Goal: Task Accomplishment & Management: Use online tool/utility

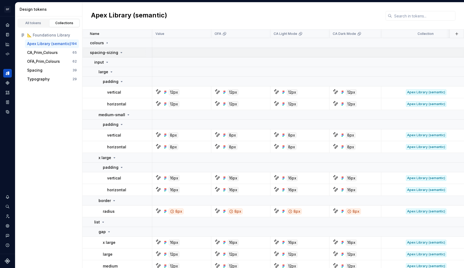
click at [119, 52] on icon at bounding box center [121, 52] width 4 height 4
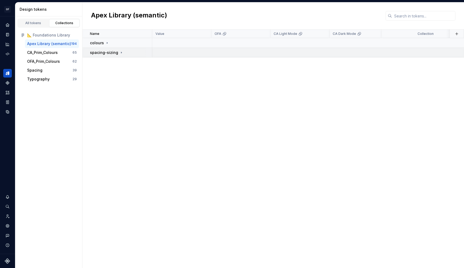
click at [119, 52] on icon at bounding box center [121, 52] width 4 height 4
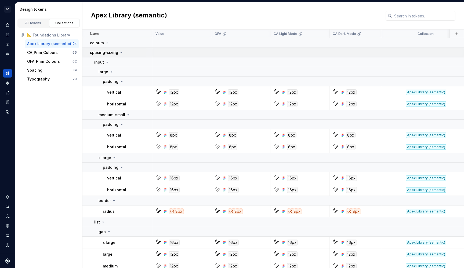
click at [119, 52] on icon at bounding box center [121, 52] width 4 height 4
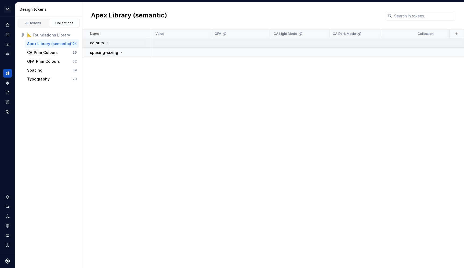
click at [107, 43] on icon at bounding box center [107, 42] width 1 height 1
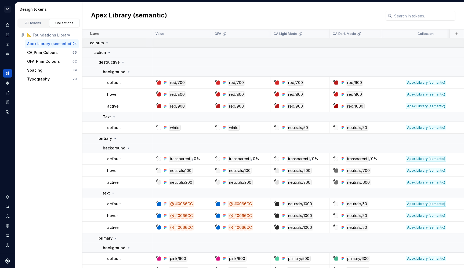
click at [107, 43] on icon at bounding box center [107, 43] width 1 height 1
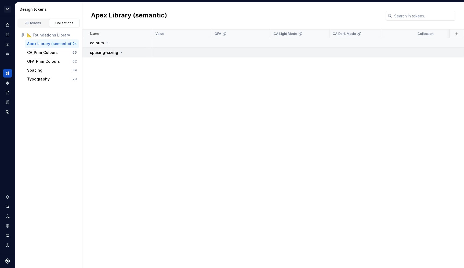
click at [120, 51] on icon at bounding box center [121, 52] width 4 height 4
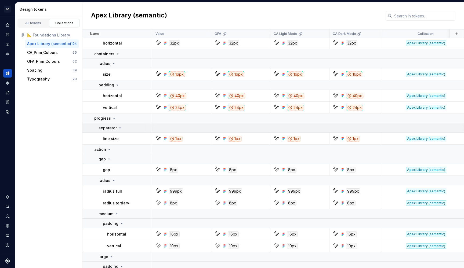
scroll to position [537, 0]
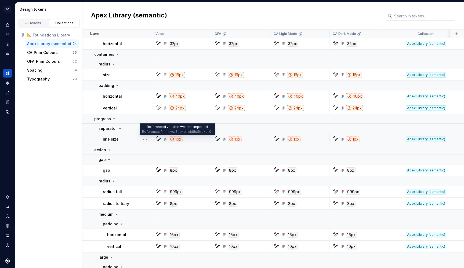
click at [177, 139] on div "1px" at bounding box center [176, 139] width 14 height 6
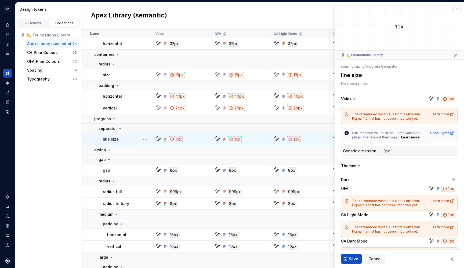
click at [453, 11] on button "button" at bounding box center [457, 10] width 8 height 8
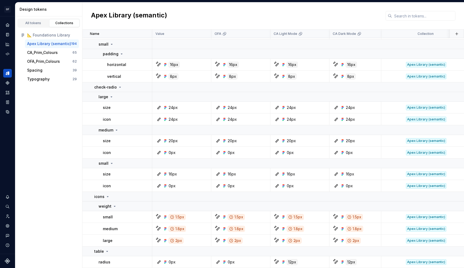
scroll to position [860, 0]
click at [51, 51] on div "CA_Prim_Colours" at bounding box center [42, 52] width 31 height 5
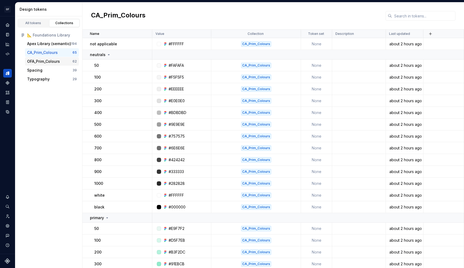
click at [51, 60] on div "OFA_Prim_Colours" at bounding box center [43, 61] width 33 height 5
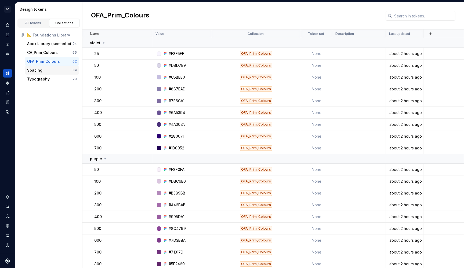
click at [54, 69] on div "Spacing" at bounding box center [49, 70] width 45 height 5
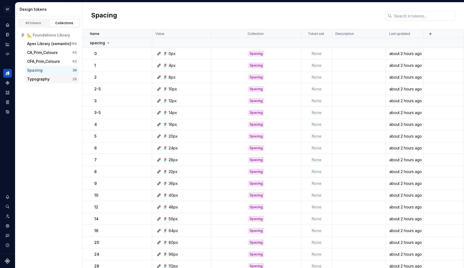
click at [53, 78] on div "Typography" at bounding box center [49, 78] width 45 height 5
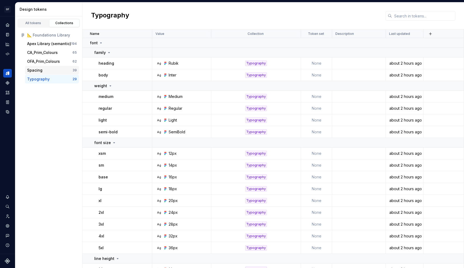
click at [53, 71] on div "Spacing" at bounding box center [49, 70] width 45 height 5
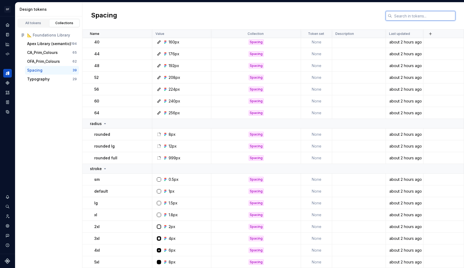
scroll to position [260, 0]
click at [103, 134] on p "rounded" at bounding box center [102, 134] width 16 height 5
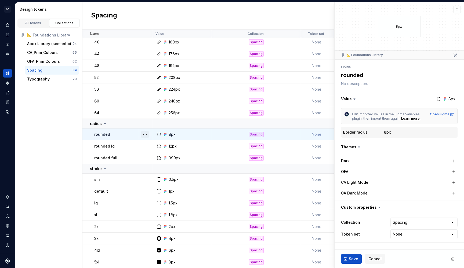
type textarea "*"
click at [394, 235] on html "OF APEX AL Design system data Design tokens All tokens Collections 📐 Foundation…" at bounding box center [232, 134] width 464 height 268
click at [404, 235] on html "OF APEX AL Design system data Design tokens All tokens Collections 📐 Foundation…" at bounding box center [232, 134] width 464 height 268
select select "**********"
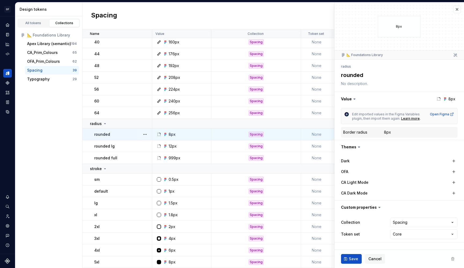
click at [376, 228] on div "**********" at bounding box center [399, 229] width 116 height 24
click at [352, 98] on icon at bounding box center [354, 98] width 5 height 5
click at [353, 99] on icon at bounding box center [354, 99] width 2 height 1
click at [343, 98] on button "button" at bounding box center [398, 99] width 129 height 14
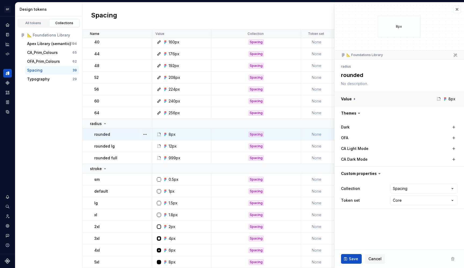
click at [343, 98] on button "button" at bounding box center [398, 99] width 129 height 14
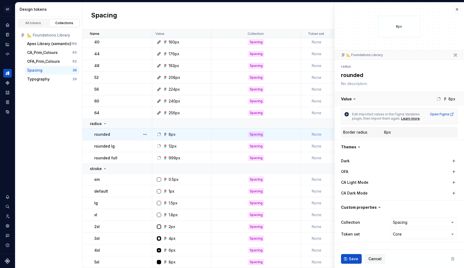
click at [343, 98] on button "button" at bounding box center [398, 99] width 129 height 14
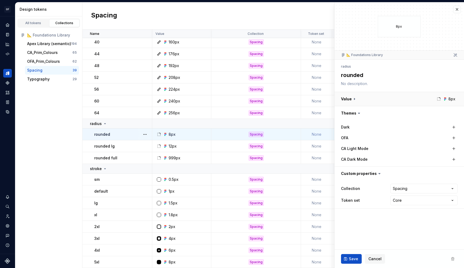
click at [343, 98] on button "button" at bounding box center [398, 99] width 129 height 14
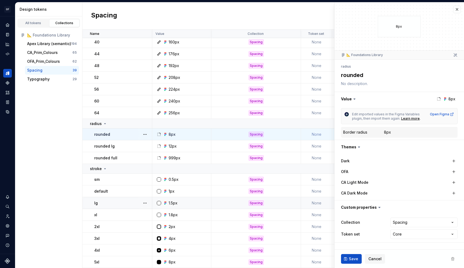
type textarea "*"
